Goal: Check status: Check status

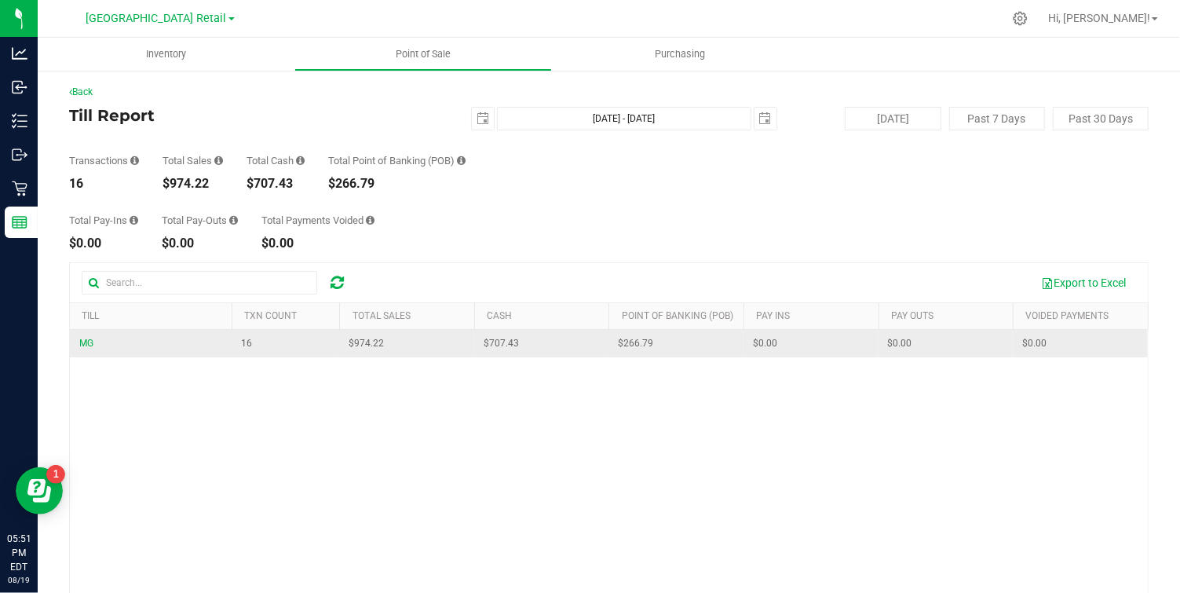
click at [83, 352] on td "MG" at bounding box center [151, 343] width 162 height 27
click at [82, 345] on span "MG" at bounding box center [86, 343] width 14 height 11
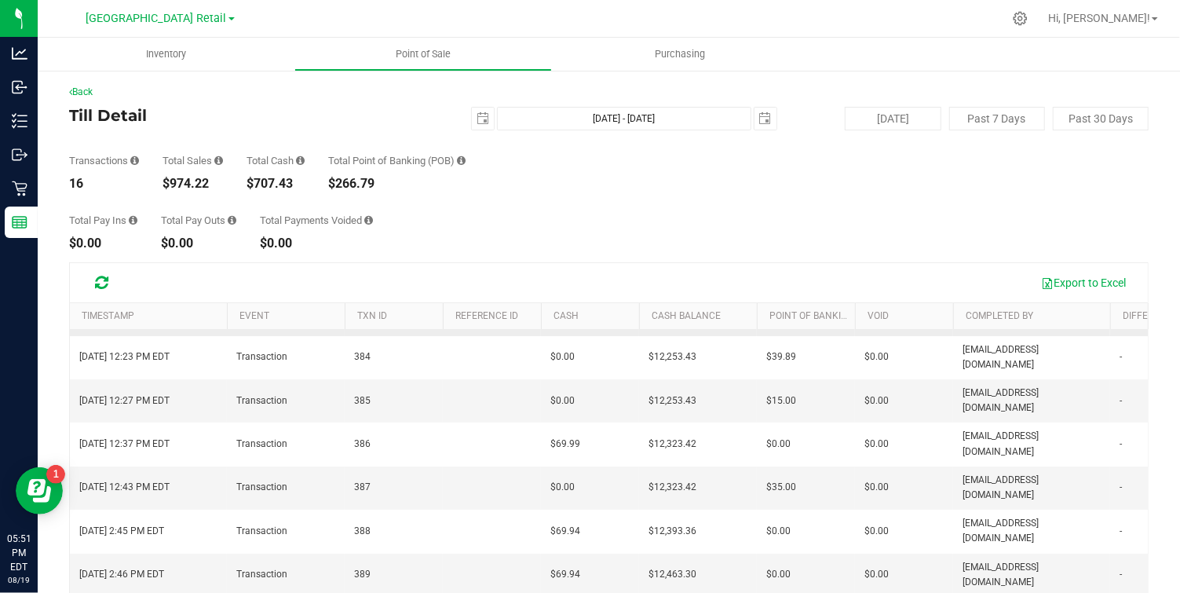
scroll to position [165, 0]
